Goal: Information Seeking & Learning: Understand process/instructions

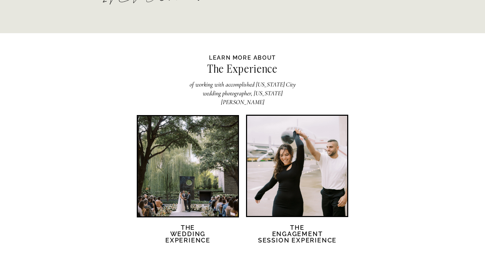
scroll to position [1357, 0]
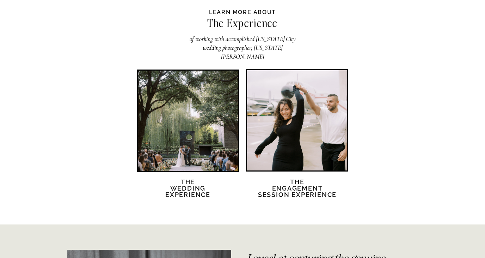
click at [221, 129] on div at bounding box center [188, 121] width 100 height 100
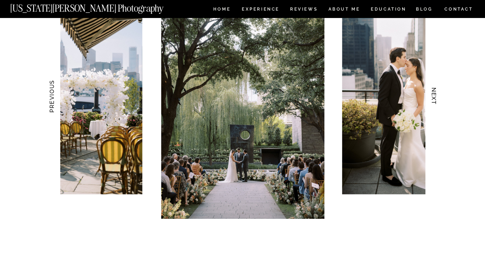
scroll to position [711, 0]
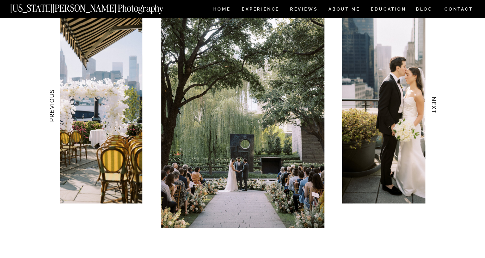
click at [433, 104] on h3 "NEXT" at bounding box center [433, 105] width 7 height 44
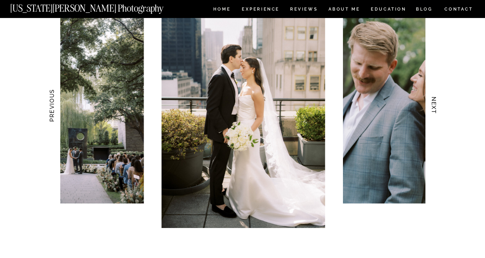
click at [433, 104] on h3 "NEXT" at bounding box center [433, 105] width 7 height 44
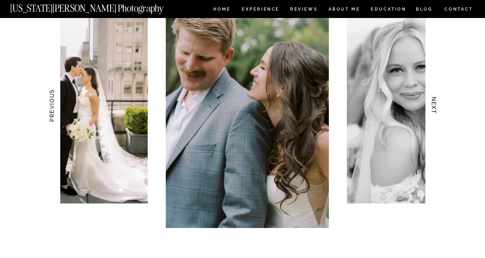
click at [433, 104] on h3 "NEXT" at bounding box center [433, 105] width 7 height 44
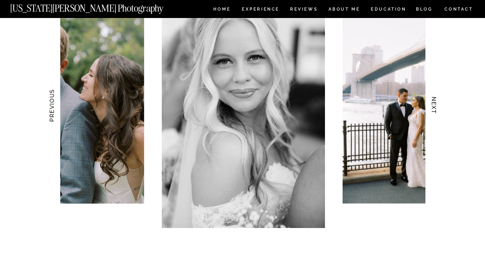
click at [433, 104] on h3 "NEXT" at bounding box center [433, 105] width 7 height 44
